Goal: Task Accomplishment & Management: Manage account settings

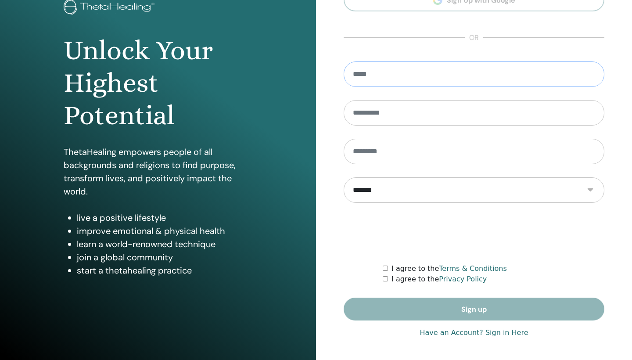
scroll to position [61, 0]
click at [439, 328] on link "Have an Account? Sign in Here" at bounding box center [473, 332] width 108 height 11
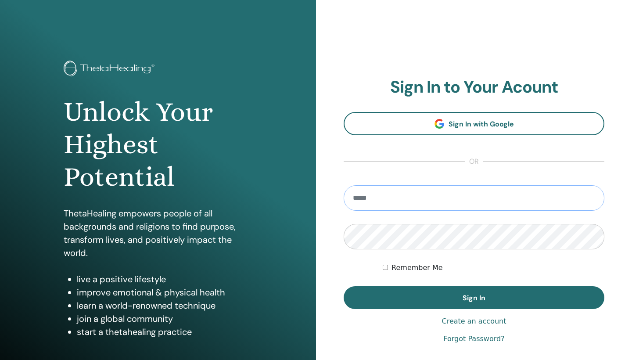
type input "**********"
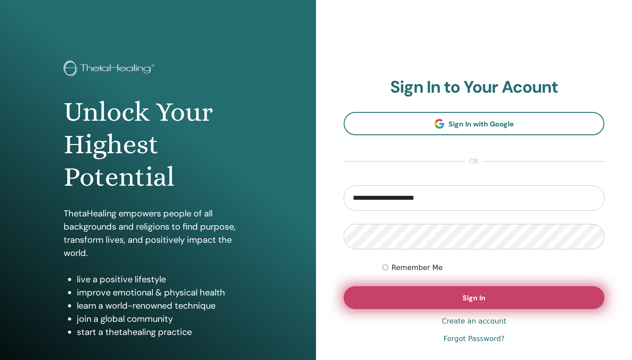
click at [421, 294] on button "Sign In" at bounding box center [473, 297] width 260 height 23
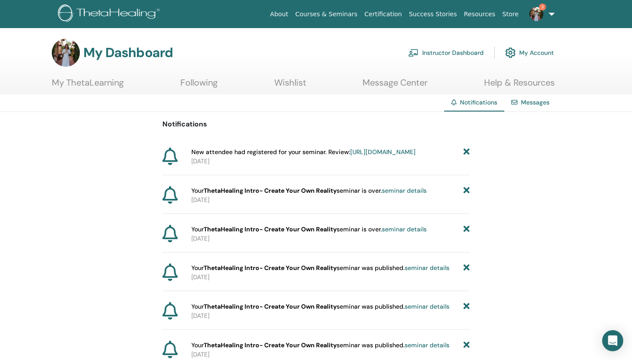
click at [466, 195] on icon at bounding box center [466, 190] width 6 height 9
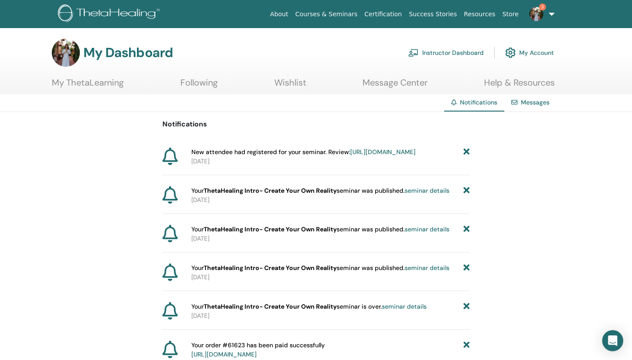
click at [466, 195] on icon at bounding box center [466, 190] width 6 height 9
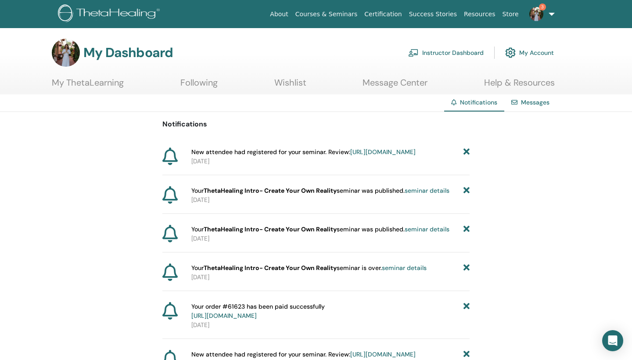
click at [466, 195] on icon at bounding box center [466, 190] width 6 height 9
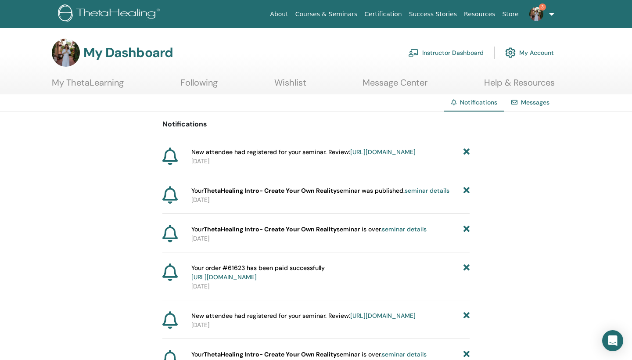
click at [466, 195] on icon at bounding box center [466, 190] width 6 height 9
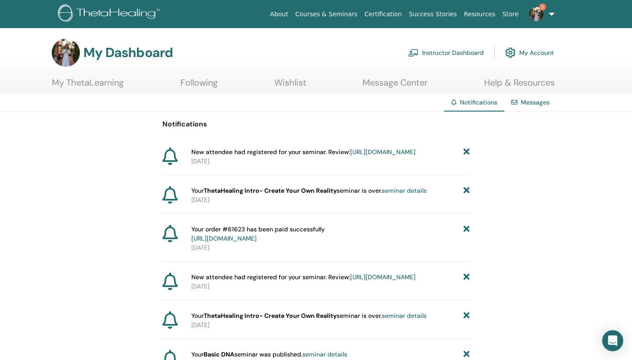
click at [466, 195] on icon at bounding box center [466, 190] width 6 height 9
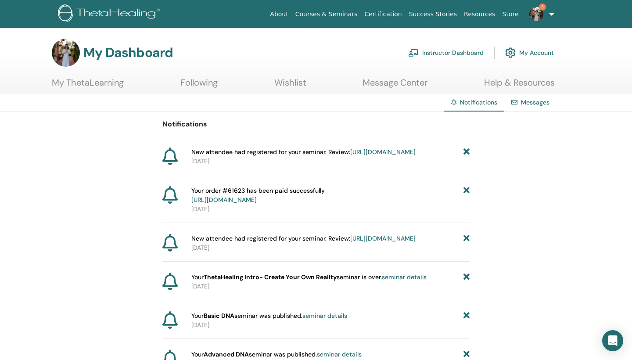
click at [466, 200] on icon at bounding box center [466, 195] width 6 height 18
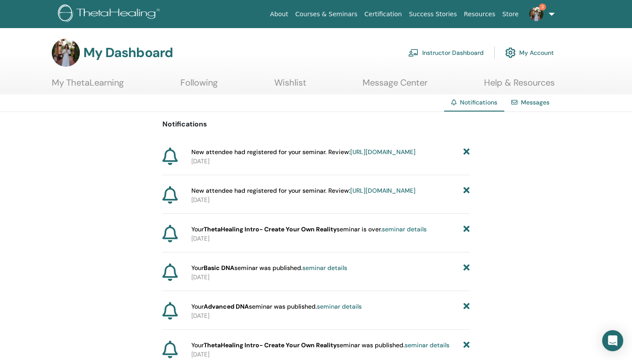
click at [466, 195] on icon at bounding box center [466, 190] width 6 height 9
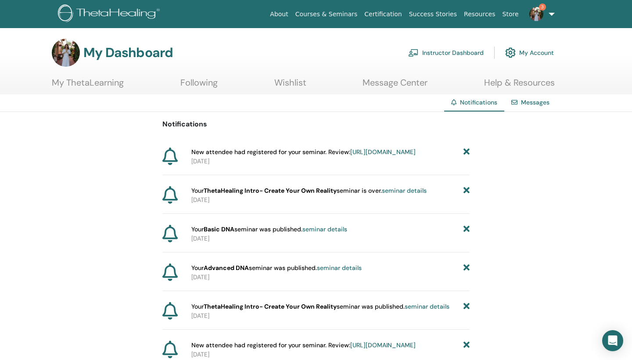
click at [350, 156] on link "[URL][DOMAIN_NAME]" at bounding box center [382, 152] width 65 height 8
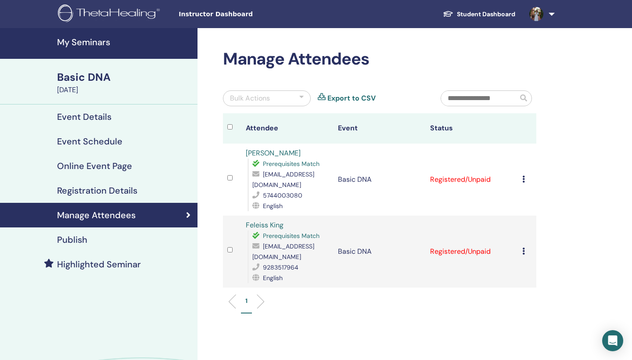
click at [475, 242] on td "Registered/Unpaid" at bounding box center [471, 251] width 92 height 72
click at [477, 241] on td "Registered/Unpaid" at bounding box center [471, 251] width 92 height 72
click at [486, 239] on td "Registered/Unpaid" at bounding box center [471, 251] width 92 height 72
click at [521, 239] on td "Cancel Registration Do not auto-certify Mark as Paid Mark as Unpaid Mark as Abs…" at bounding box center [526, 251] width 18 height 72
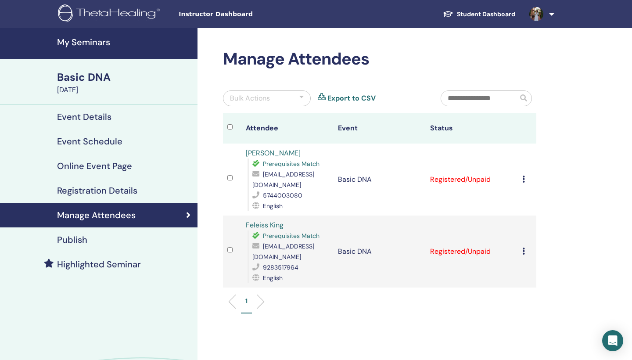
click at [482, 240] on td "Registered/Unpaid" at bounding box center [471, 251] width 92 height 72
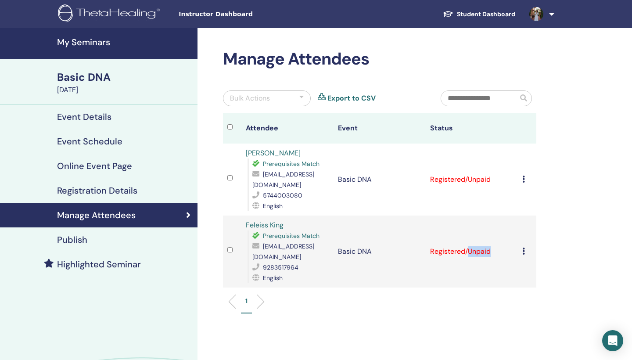
click at [482, 240] on td "Registered/Unpaid" at bounding box center [471, 251] width 92 height 72
click at [414, 271] on td "Basic DNA" at bounding box center [379, 251] width 92 height 72
click at [523, 247] on icon at bounding box center [523, 250] width 3 height 7
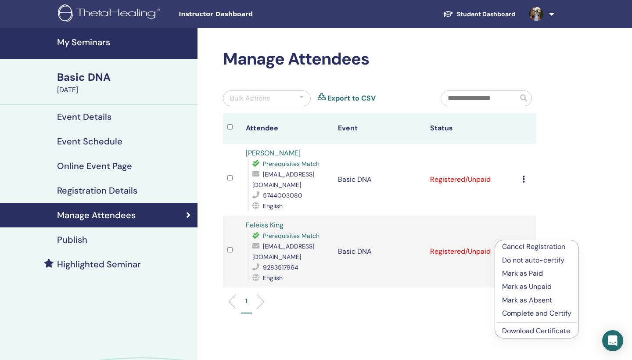
click at [535, 285] on p "Mark as Unpaid" at bounding box center [536, 286] width 69 height 11
